Goal: Task Accomplishment & Management: Complete application form

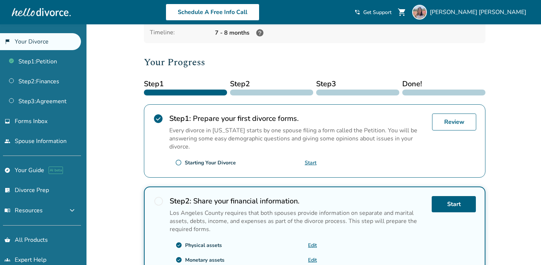
scroll to position [78, 0]
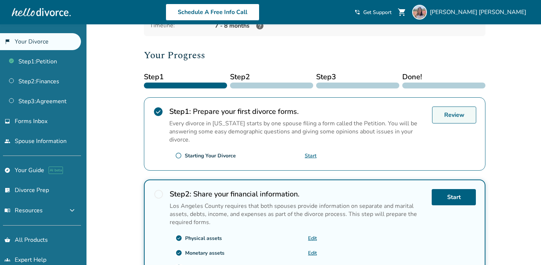
click at [463, 113] on link "Review" at bounding box center [454, 114] width 44 height 17
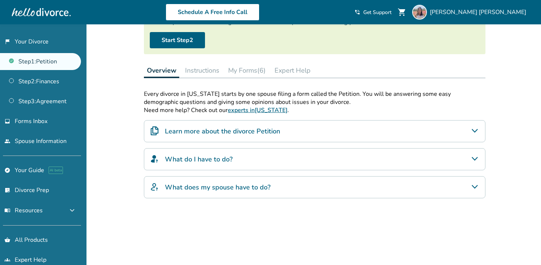
scroll to position [79, 0]
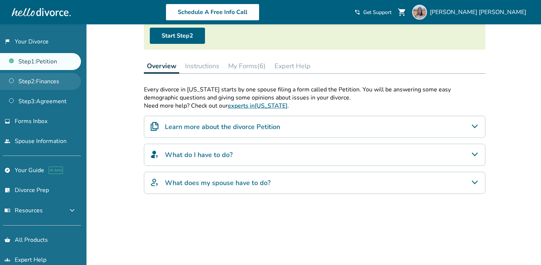
click at [55, 78] on link "Step 2 : Finances" at bounding box center [40, 81] width 81 height 17
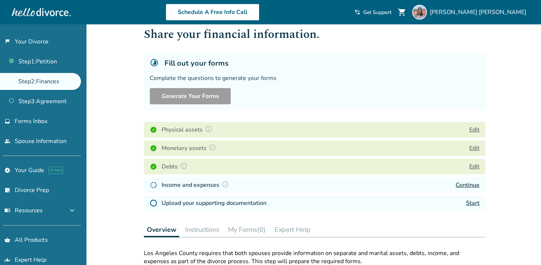
scroll to position [25, 0]
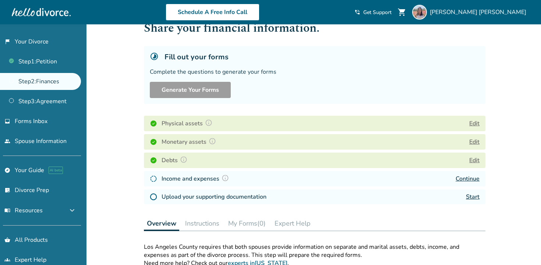
click at [475, 141] on button "Edit" at bounding box center [474, 141] width 10 height 9
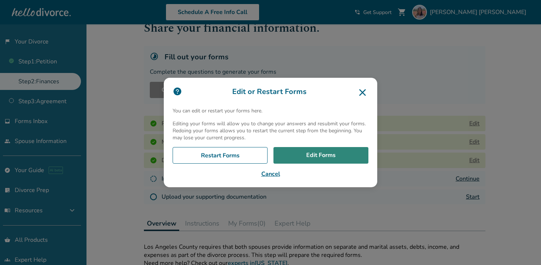
click at [323, 156] on link "Edit Forms" at bounding box center [321, 155] width 95 height 17
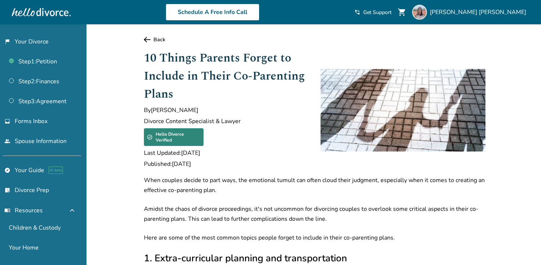
scroll to position [85, 0]
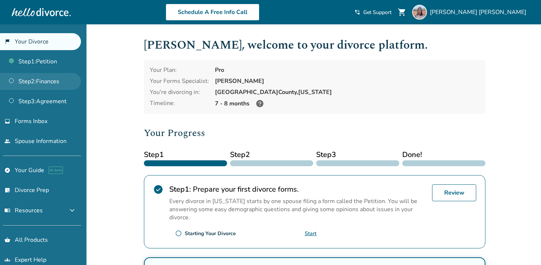
click at [57, 78] on link "Step 2 : Finances" at bounding box center [40, 81] width 81 height 17
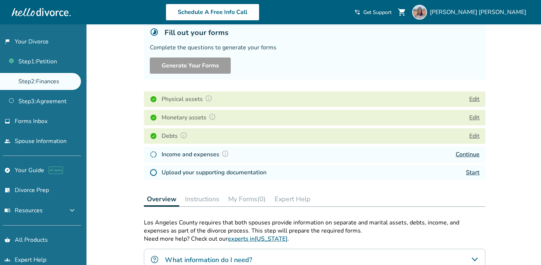
scroll to position [52, 0]
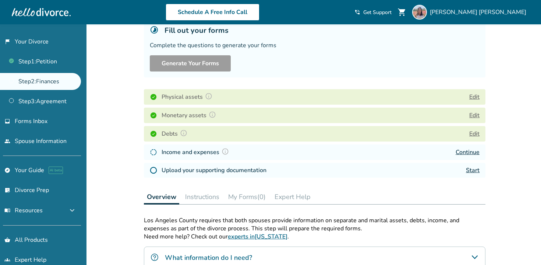
click at [474, 134] on button "Edit" at bounding box center [474, 133] width 10 height 9
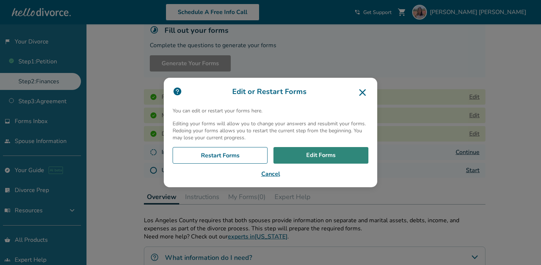
click at [350, 161] on link "Edit Forms" at bounding box center [321, 155] width 95 height 17
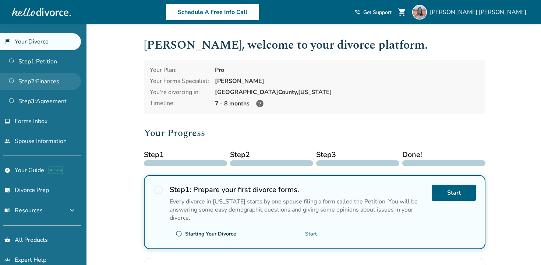
click at [44, 75] on link "Step 2 : Finances" at bounding box center [40, 81] width 81 height 17
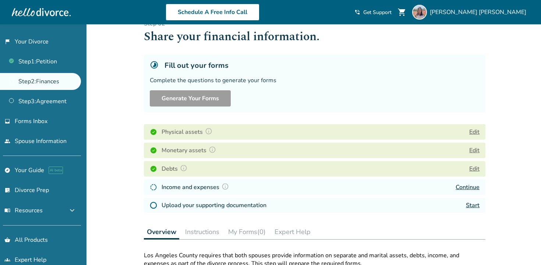
scroll to position [24, 0]
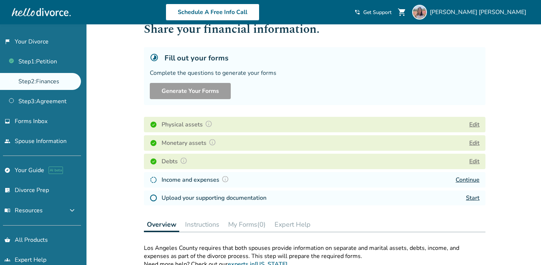
click at [459, 179] on link "Continue" at bounding box center [468, 180] width 24 height 8
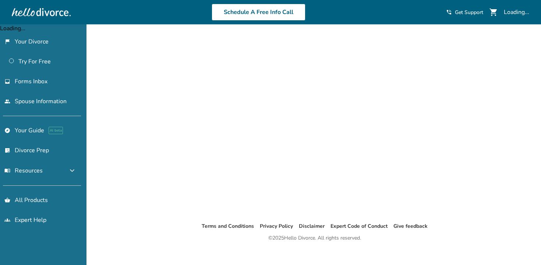
scroll to position [16, 0]
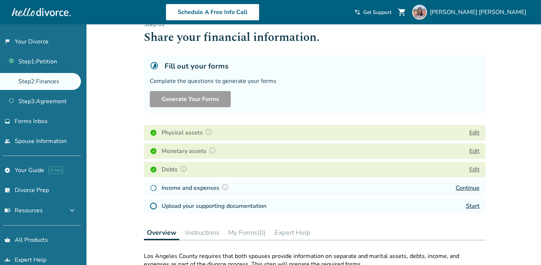
click at [224, 187] on img at bounding box center [225, 186] width 7 height 7
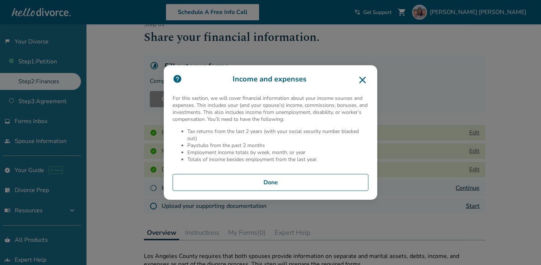
click at [232, 180] on button "Done" at bounding box center [271, 182] width 196 height 17
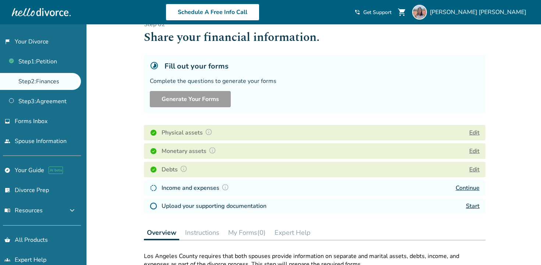
click at [469, 186] on link "Continue" at bounding box center [468, 188] width 24 height 8
click at [474, 204] on link "Start" at bounding box center [473, 206] width 14 height 8
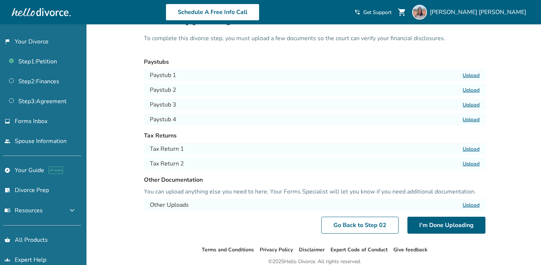
scroll to position [24, 0]
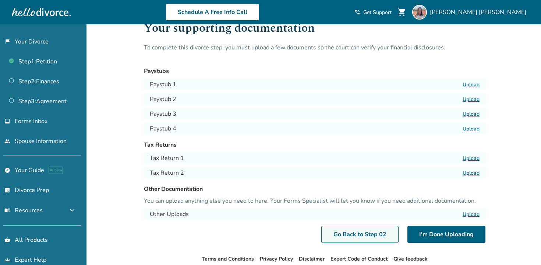
click at [369, 232] on link "Go Back to Step 0 2" at bounding box center [359, 234] width 77 height 17
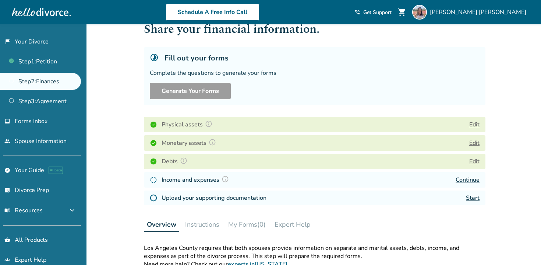
click at [464, 178] on link "Continue" at bounding box center [468, 180] width 24 height 8
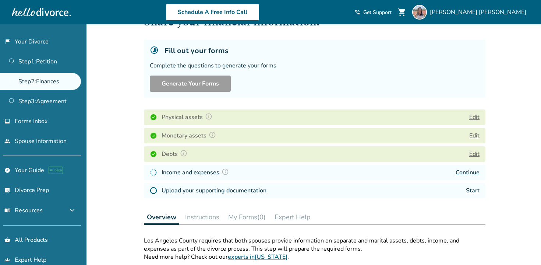
scroll to position [34, 0]
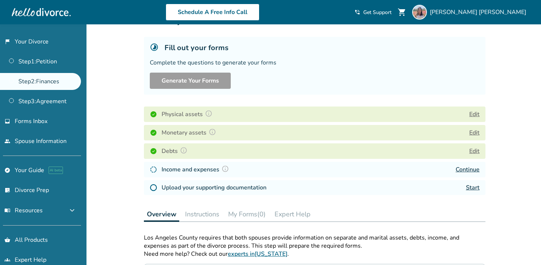
click at [474, 186] on link "Start" at bounding box center [473, 187] width 14 height 8
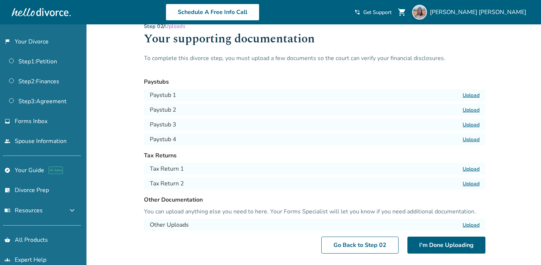
scroll to position [13, 0]
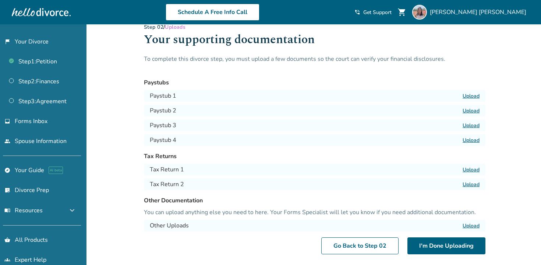
click at [475, 183] on label "Upload" at bounding box center [471, 184] width 17 height 7
click at [0, 0] on input "Upload" at bounding box center [0, 0] width 0 height 0
click at [475, 169] on label "Upload" at bounding box center [471, 169] width 17 height 7
click at [0, 0] on input "Upload" at bounding box center [0, 0] width 0 height 0
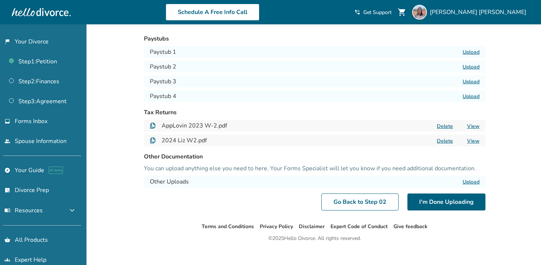
scroll to position [57, 0]
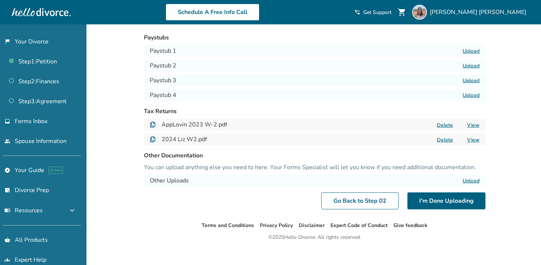
click at [474, 180] on label "Upload" at bounding box center [471, 180] width 17 height 7
click at [0, 0] on input "Upload" at bounding box center [0, 0] width 0 height 0
click at [472, 180] on label "Upload" at bounding box center [471, 180] width 17 height 7
click at [0, 0] on input "Upload" at bounding box center [0, 0] width 0 height 0
click at [179, 180] on h4 "Other Uploads" at bounding box center [169, 180] width 39 height 9
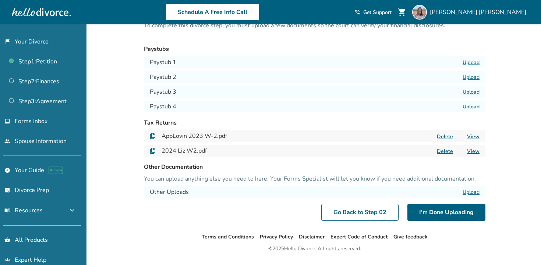
scroll to position [48, 0]
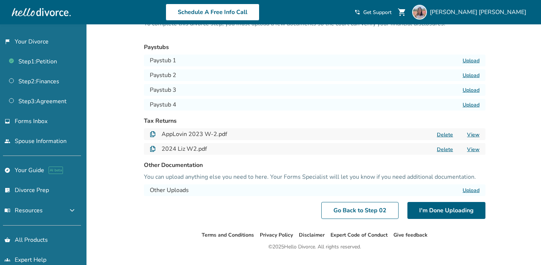
click at [468, 189] on label "Upload" at bounding box center [471, 190] width 17 height 7
click at [0, 0] on input "Upload" at bounding box center [0, 0] width 0 height 0
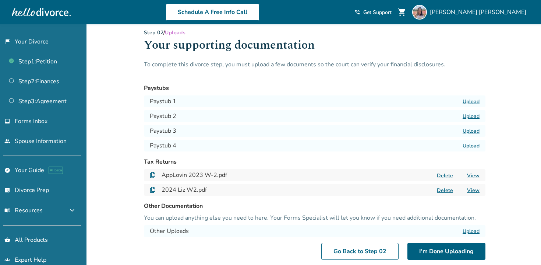
scroll to position [6, 0]
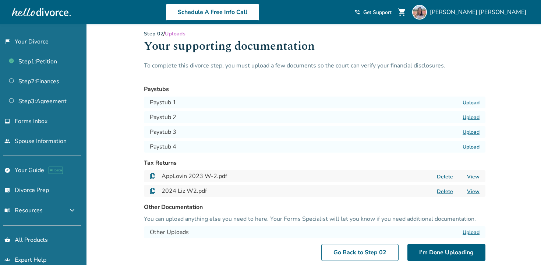
click at [475, 100] on label "Upload" at bounding box center [471, 102] width 17 height 7
click at [0, 0] on input "Upload" at bounding box center [0, 0] width 0 height 0
click at [471, 118] on label "Upload" at bounding box center [471, 117] width 17 height 7
click at [0, 0] on input "Upload" at bounding box center [0, 0] width 0 height 0
click at [469, 133] on label "Upload" at bounding box center [471, 132] width 17 height 7
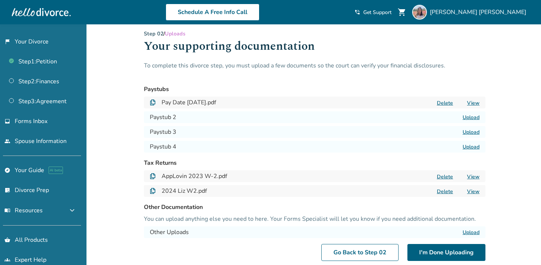
click at [0, 0] on input "Upload" at bounding box center [0, 0] width 0 height 0
click at [469, 146] on label "Upload" at bounding box center [471, 146] width 17 height 7
click at [0, 0] on input "Upload" at bounding box center [0, 0] width 0 height 0
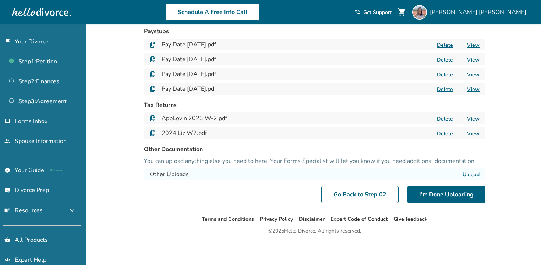
scroll to position [65, 0]
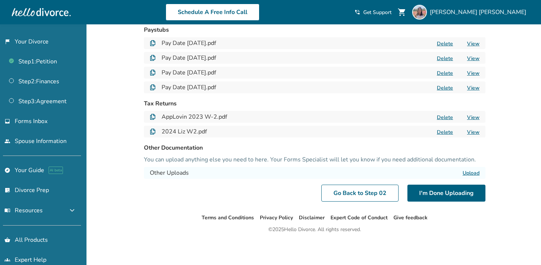
click at [179, 173] on h4 "Other Uploads" at bounding box center [169, 172] width 39 height 9
click at [423, 192] on button "I'm Done Uploading" at bounding box center [447, 192] width 78 height 17
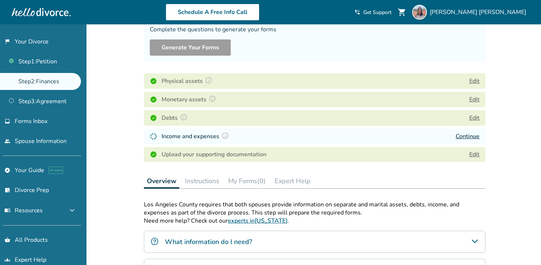
scroll to position [63, 0]
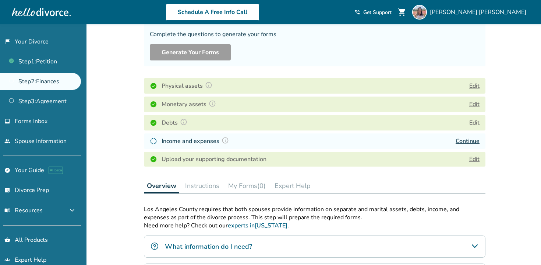
click at [466, 139] on link "Continue" at bounding box center [468, 141] width 24 height 8
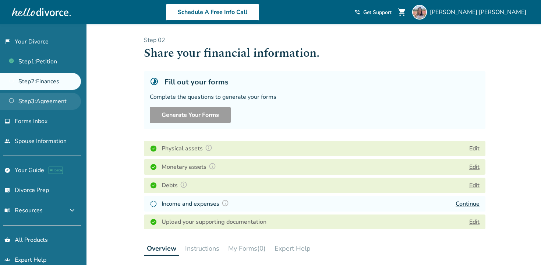
click at [67, 102] on link "Step 3 : Agreement" at bounding box center [40, 101] width 81 height 17
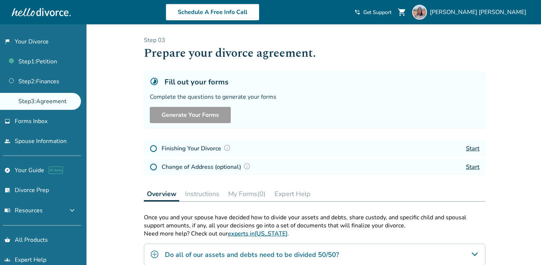
click at [227, 147] on img at bounding box center [227, 147] width 7 height 7
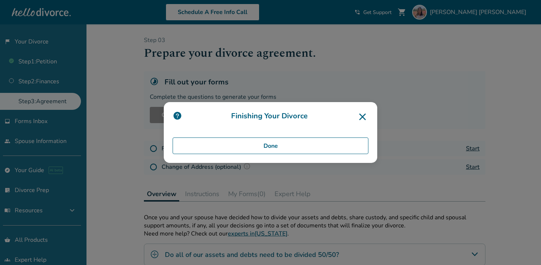
click at [363, 113] on icon at bounding box center [363, 117] width 12 height 12
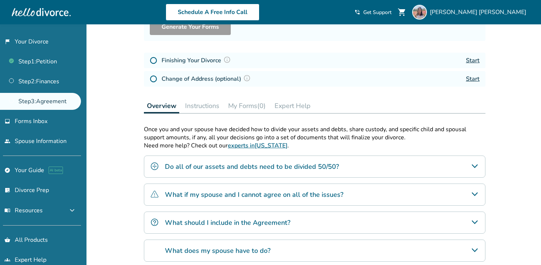
scroll to position [89, 0]
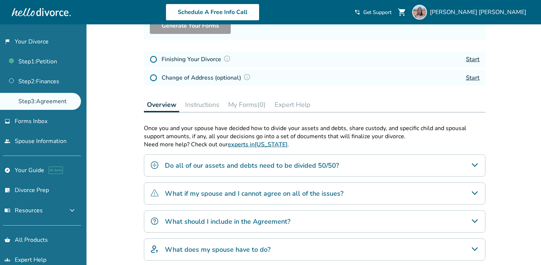
click at [369, 161] on div "Do all of our assets and debts need to be divided 50/50?" at bounding box center [315, 165] width 342 height 22
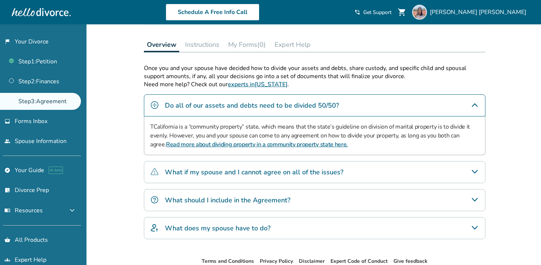
scroll to position [152, 0]
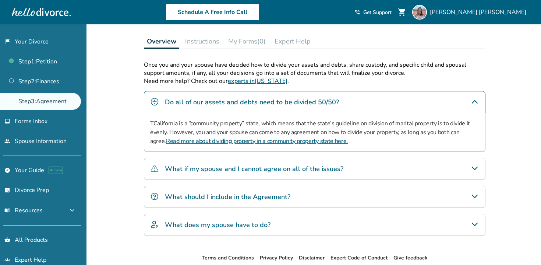
click at [361, 169] on div "What if my spouse and I cannot agree on all of the issues?" at bounding box center [315, 169] width 342 height 22
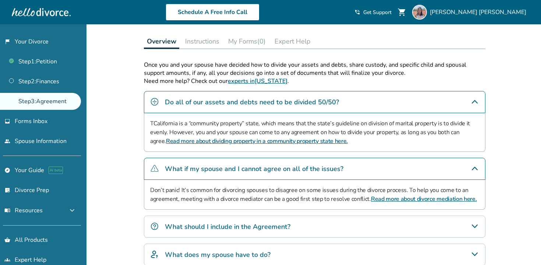
scroll to position [185, 0]
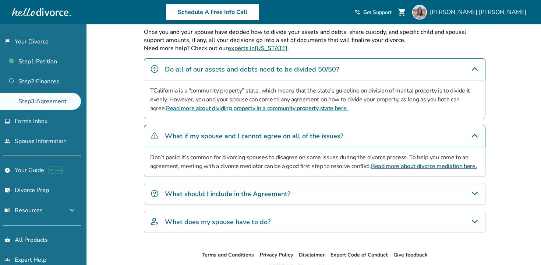
click at [355, 194] on div "What should I include in the Agreement?" at bounding box center [315, 194] width 342 height 22
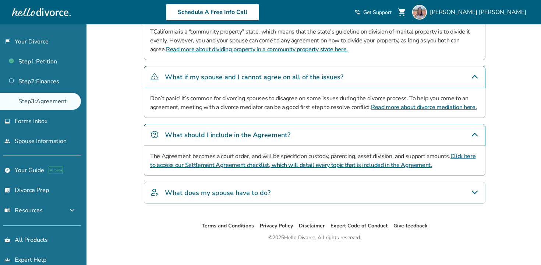
scroll to position [246, 0]
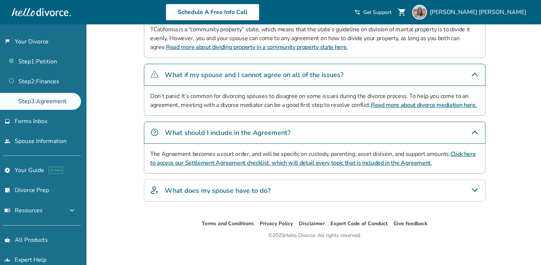
click at [315, 163] on link "Click here to access our Settlement Agreement checklist, which will detail ever…" at bounding box center [313, 158] width 326 height 17
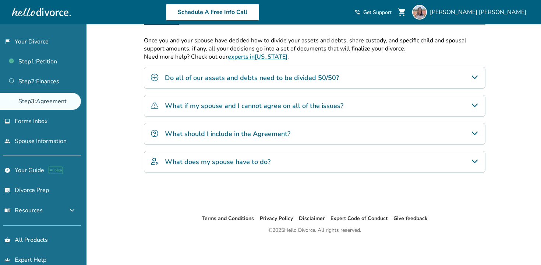
scroll to position [177, 0]
click at [235, 163] on h4 "What does my spouse have to do?" at bounding box center [218, 161] width 106 height 10
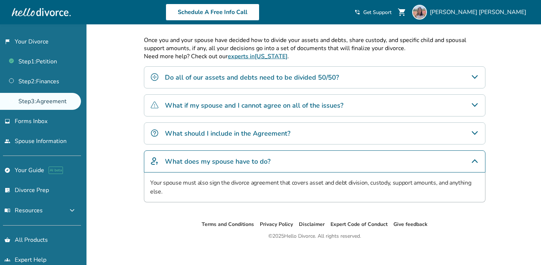
click at [285, 131] on h4 "What should I include in the Agreement?" at bounding box center [228, 134] width 126 height 10
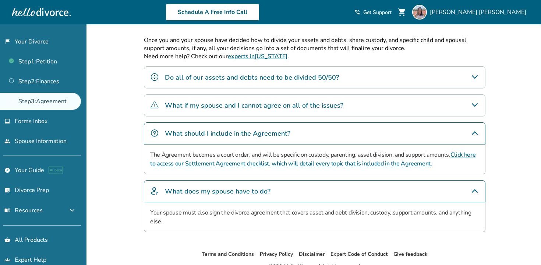
click at [208, 162] on link "Click here to access our Settlement Agreement checklist, which will detail ever…" at bounding box center [313, 159] width 326 height 17
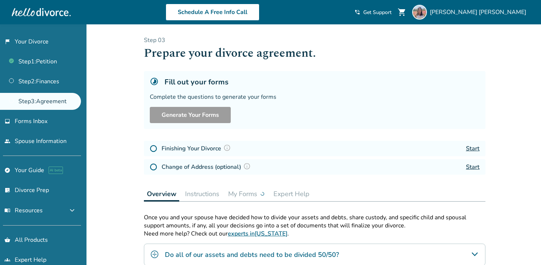
scroll to position [177, 0]
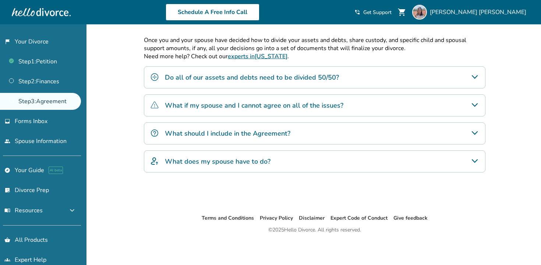
click at [346, 160] on div "What does my spouse have to do?" at bounding box center [315, 161] width 342 height 22
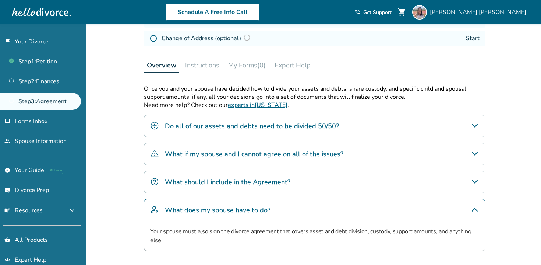
scroll to position [127, 0]
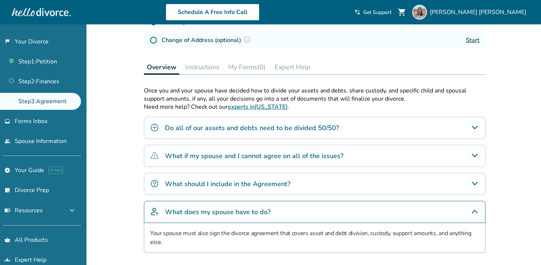
click at [350, 134] on div "Do all of our assets and debts need to be divided 50/50?" at bounding box center [315, 128] width 342 height 22
